Goal: Browse casually

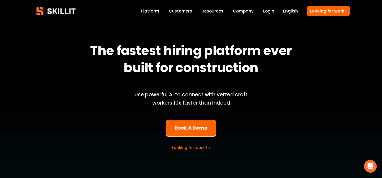
click at [249, 11] on link "Company" at bounding box center [243, 10] width 21 height 7
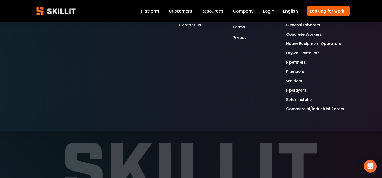
scroll to position [1752, 0]
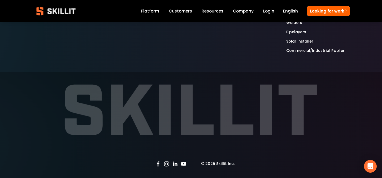
click at [184, 164] on use "YouTube" at bounding box center [183, 163] width 5 height 3
click at [166, 164] on use "Instagram" at bounding box center [166, 163] width 11 height 11
click at [158, 165] on use "Facebook" at bounding box center [158, 163] width 3 height 5
